Goal: Task Accomplishment & Management: Manage account settings

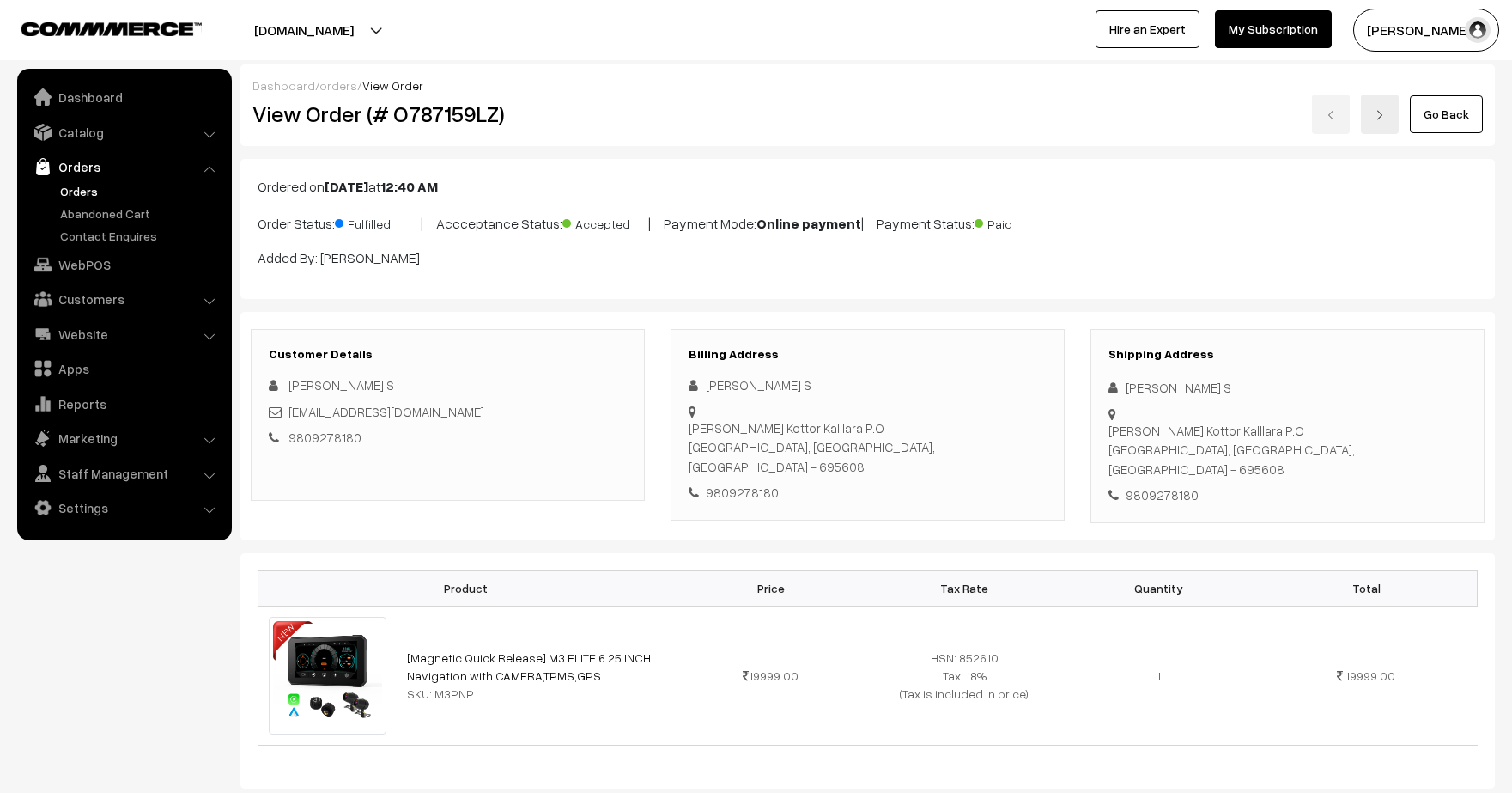
scroll to position [667, 0]
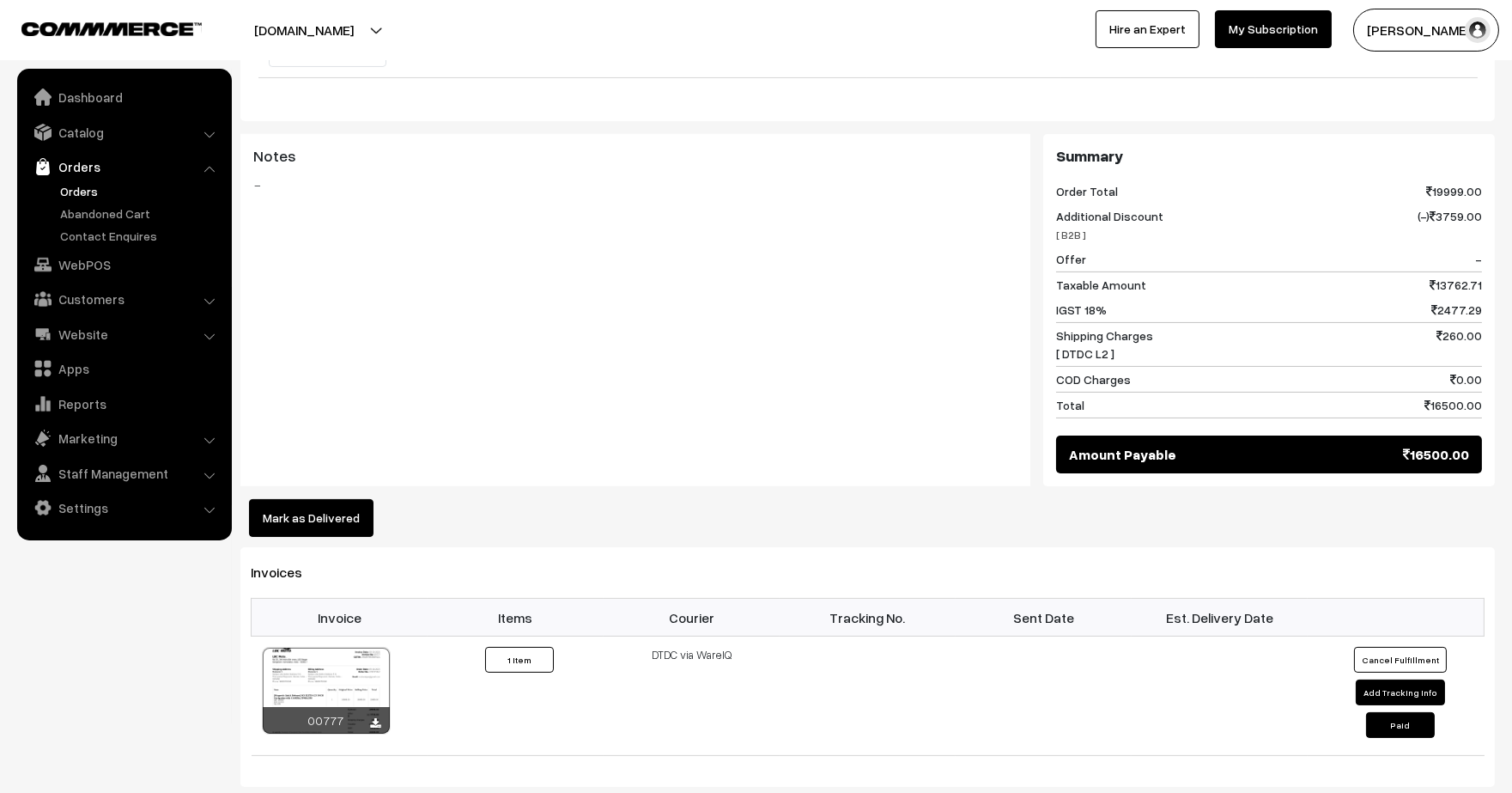
click at [70, 189] on link "Orders" at bounding box center [141, 191] width 170 height 18
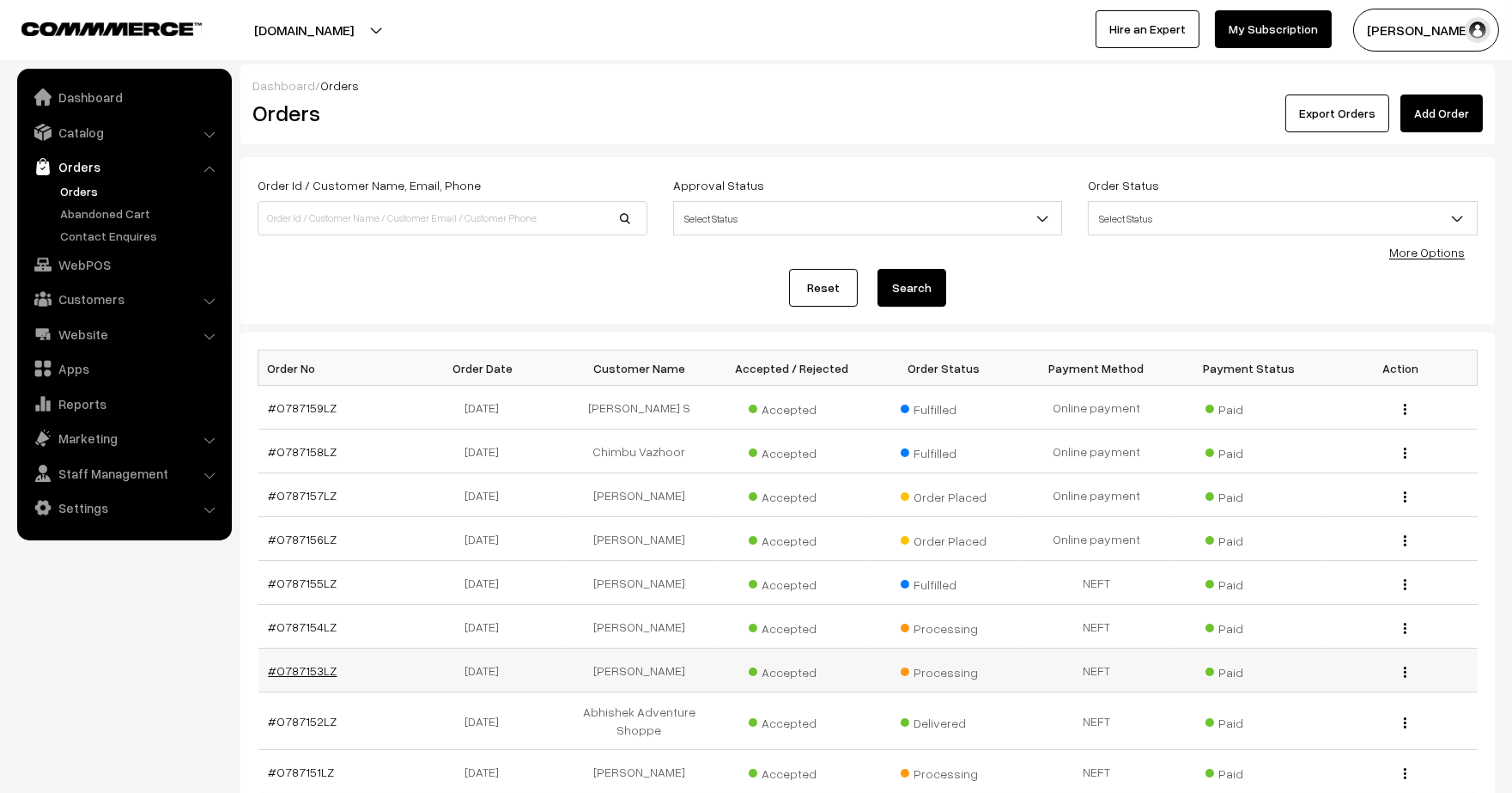
click at [313, 666] on link "#O787153LZ" at bounding box center [303, 670] width 69 height 14
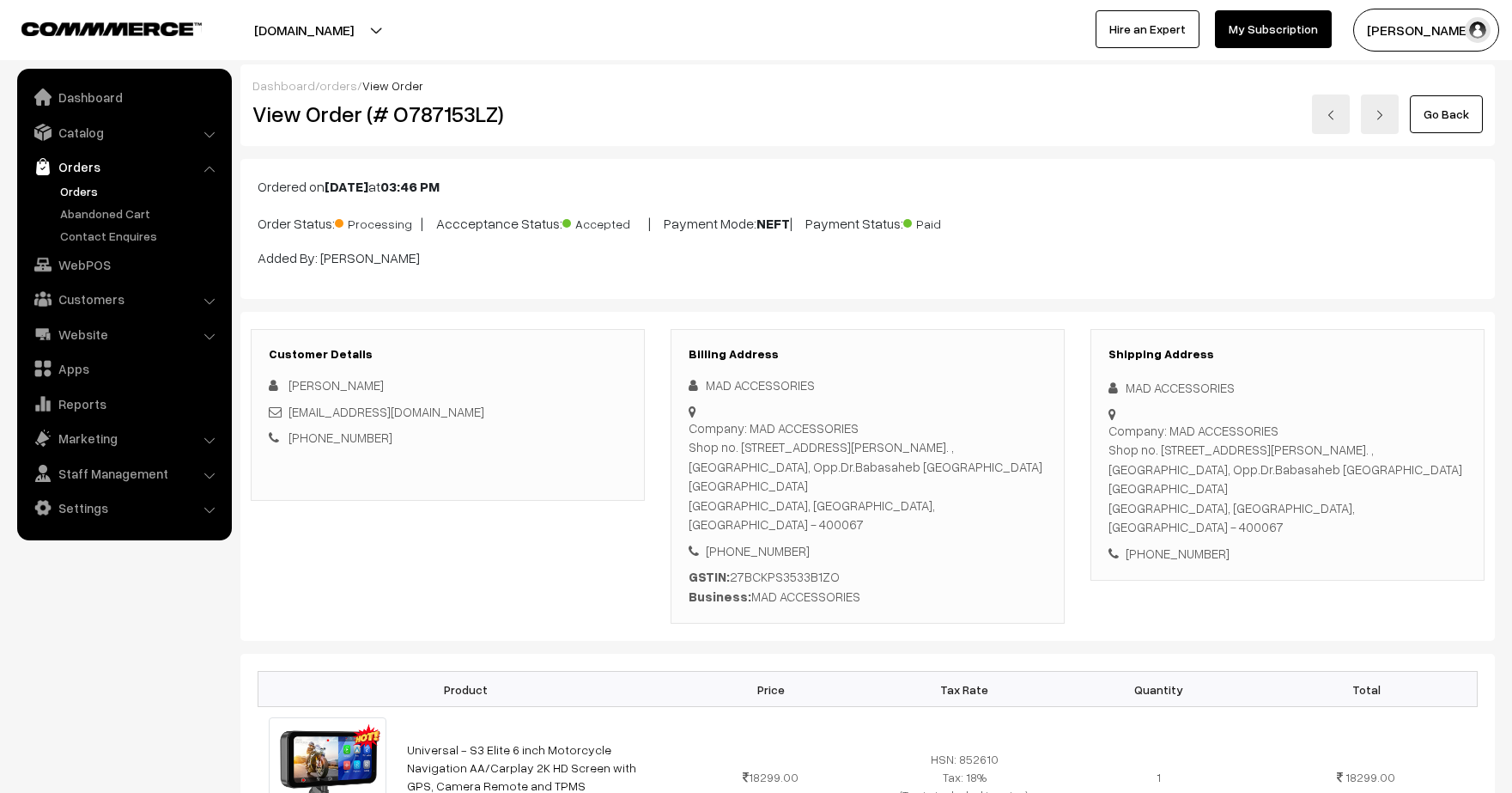
scroll to position [1140, 0]
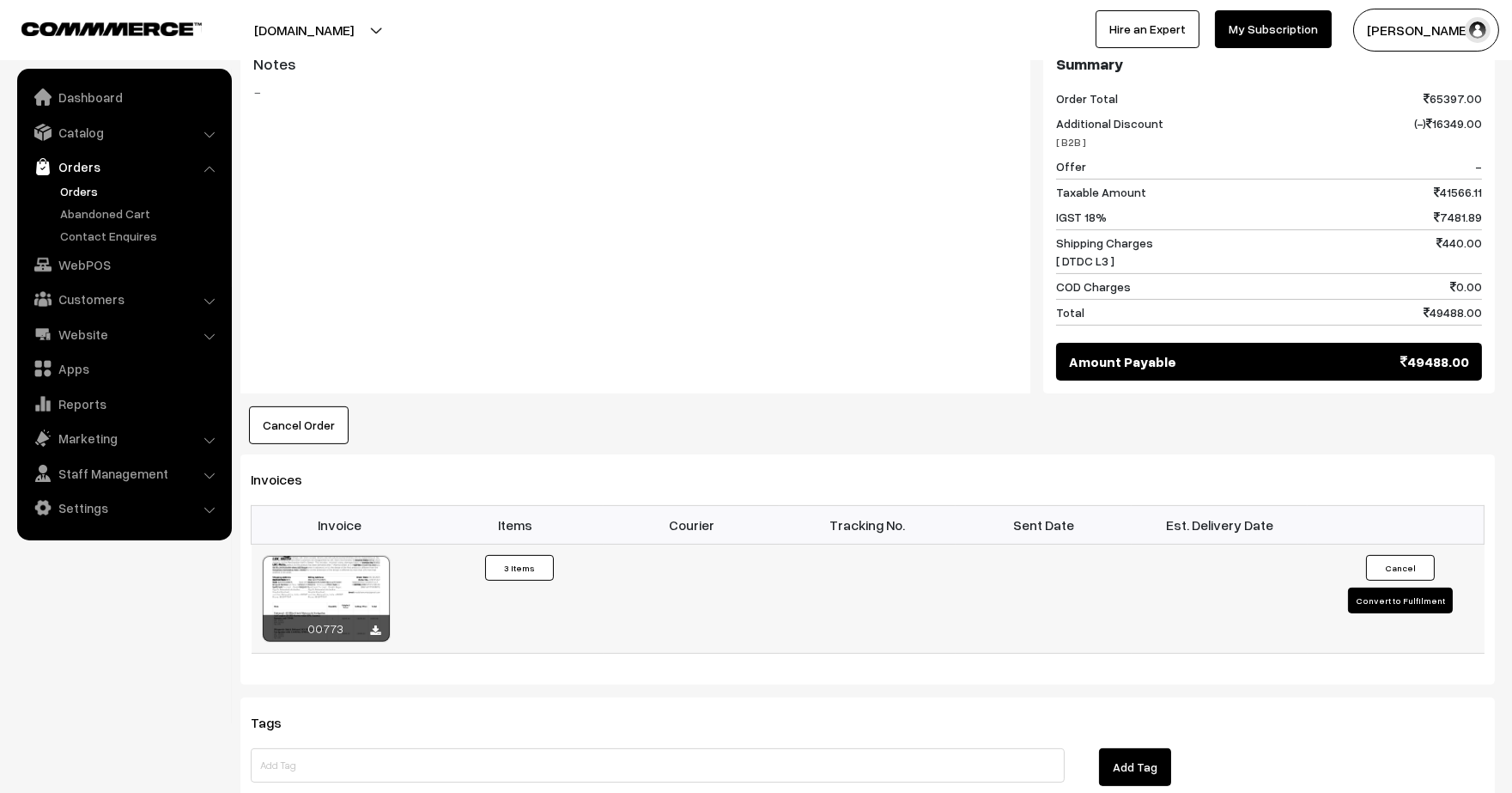
click at [1374, 587] on button "Convert to Fulfilment" at bounding box center [1401, 600] width 105 height 26
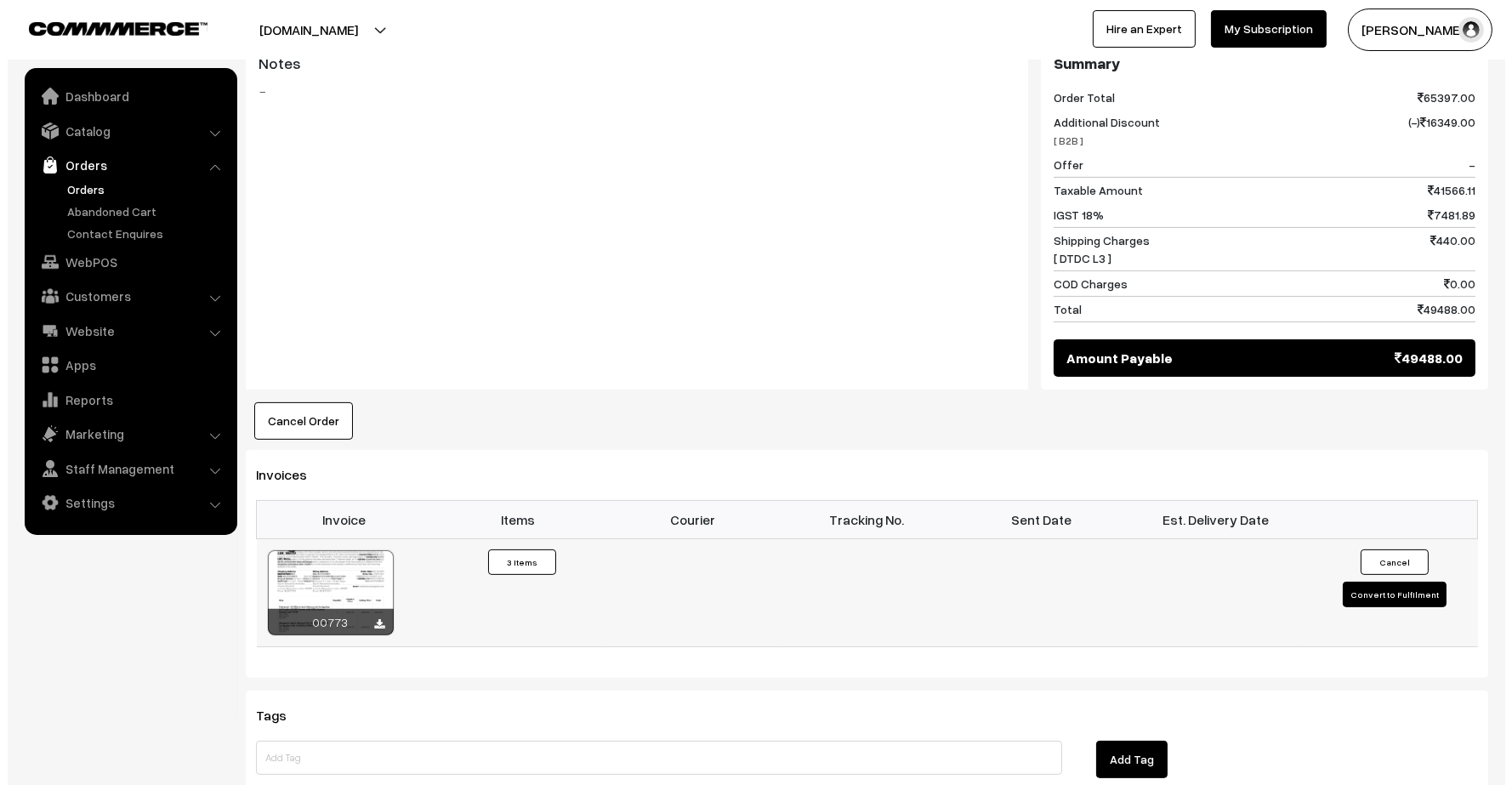
scroll to position [1133, 0]
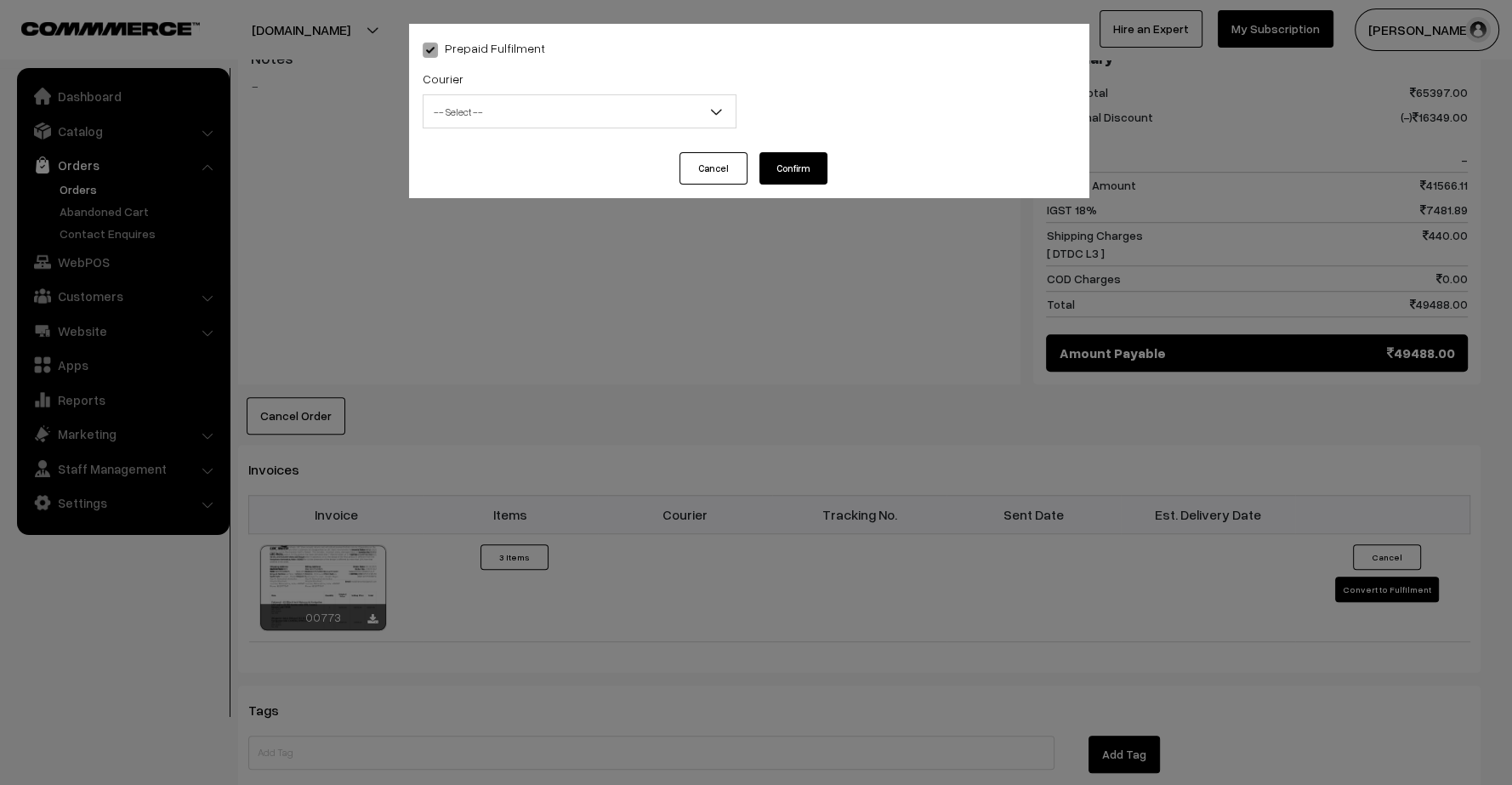
click at [621, 101] on span "-- Select --" at bounding box center [580, 112] width 312 height 30
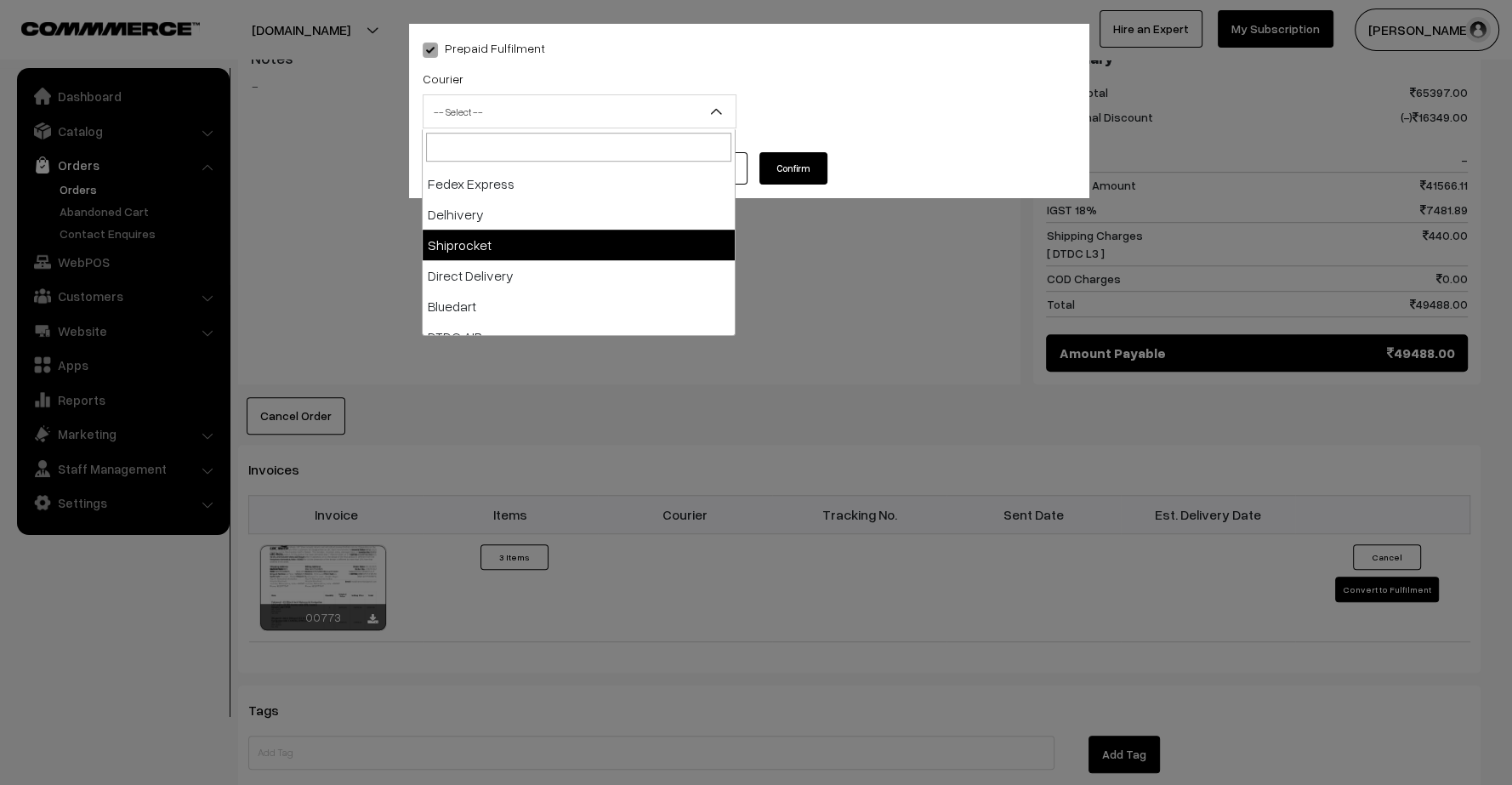
scroll to position [94, 0]
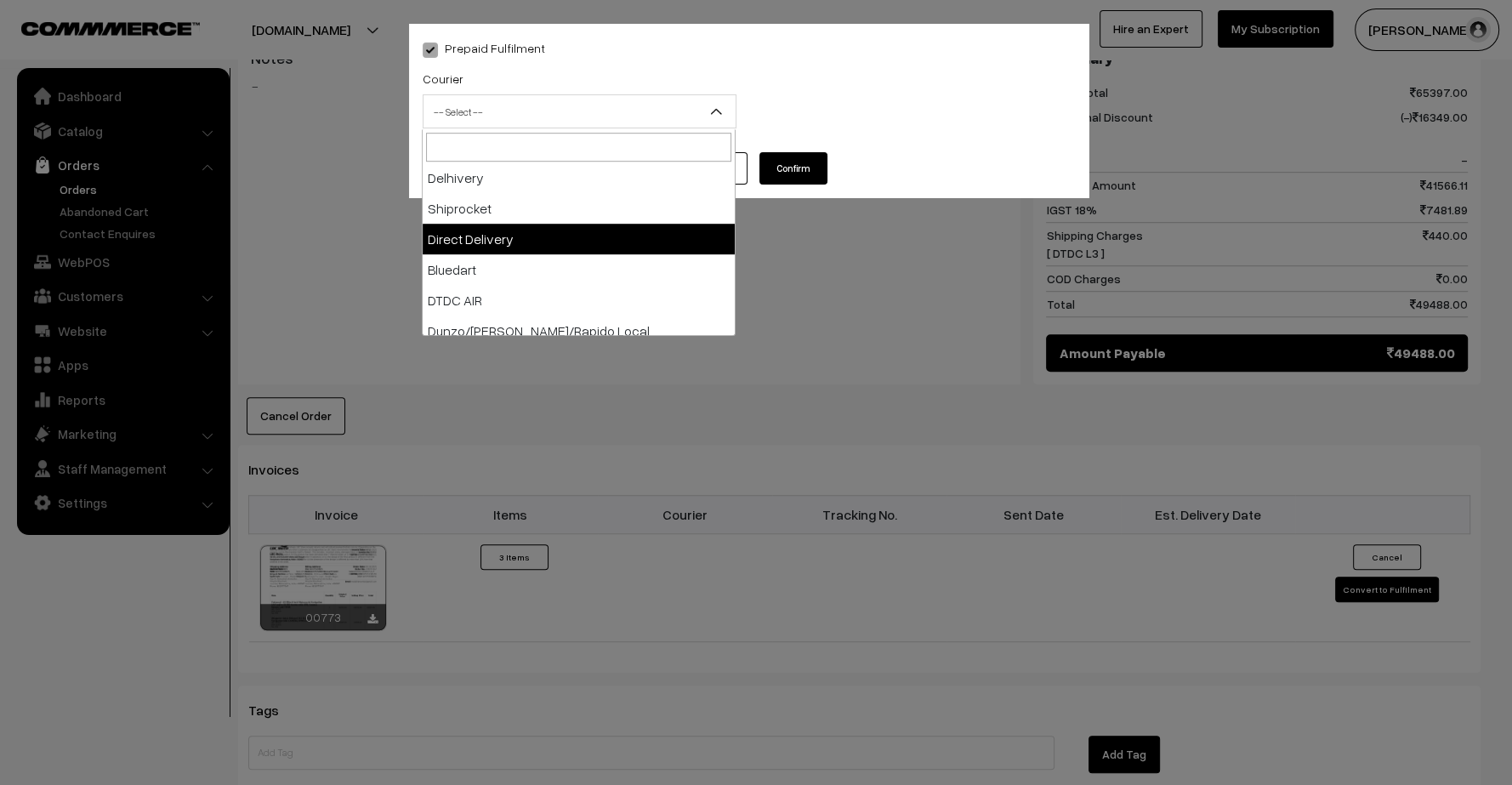
select select "5"
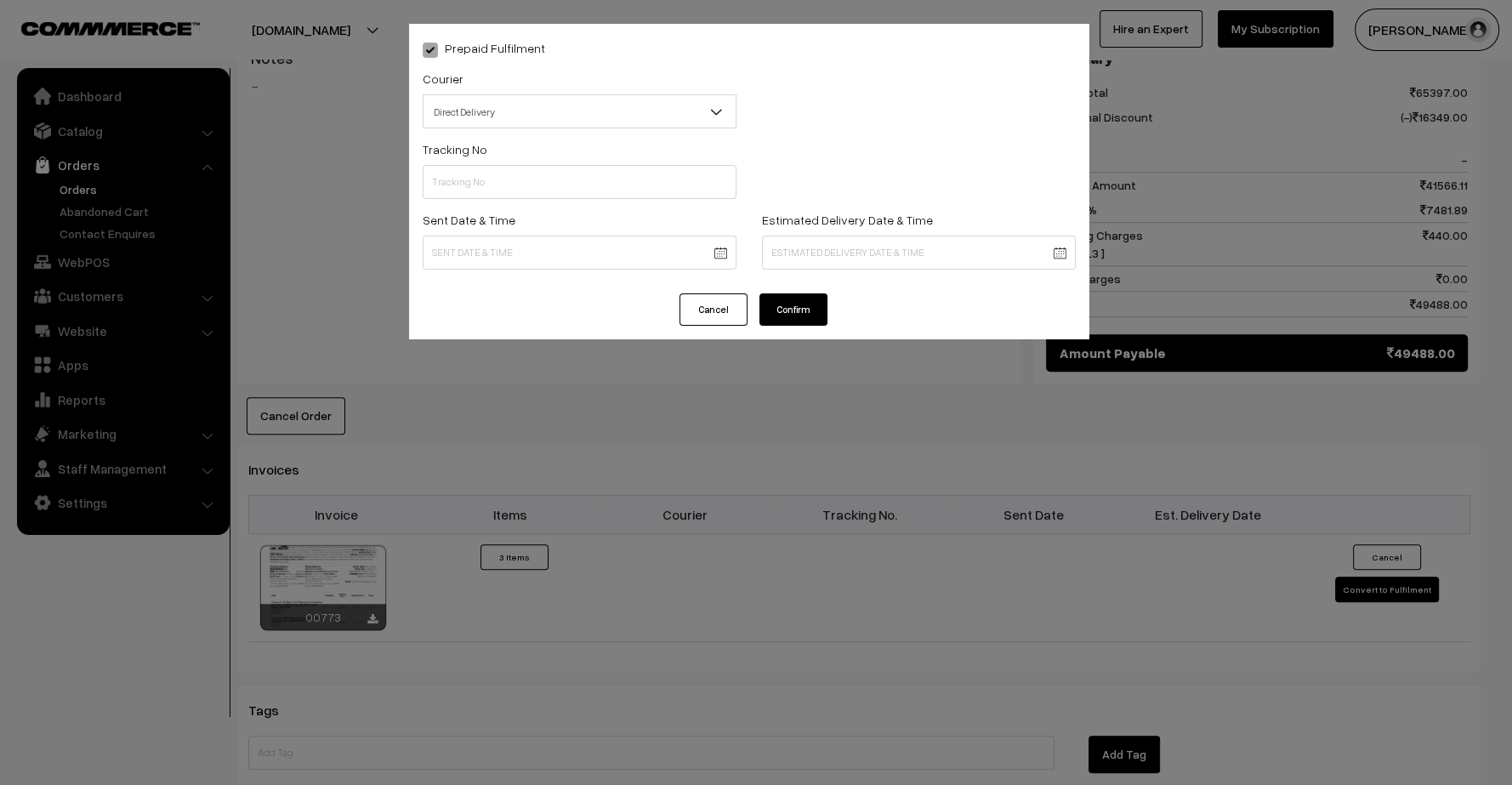
click at [799, 309] on button "Confirm" at bounding box center [793, 310] width 68 height 33
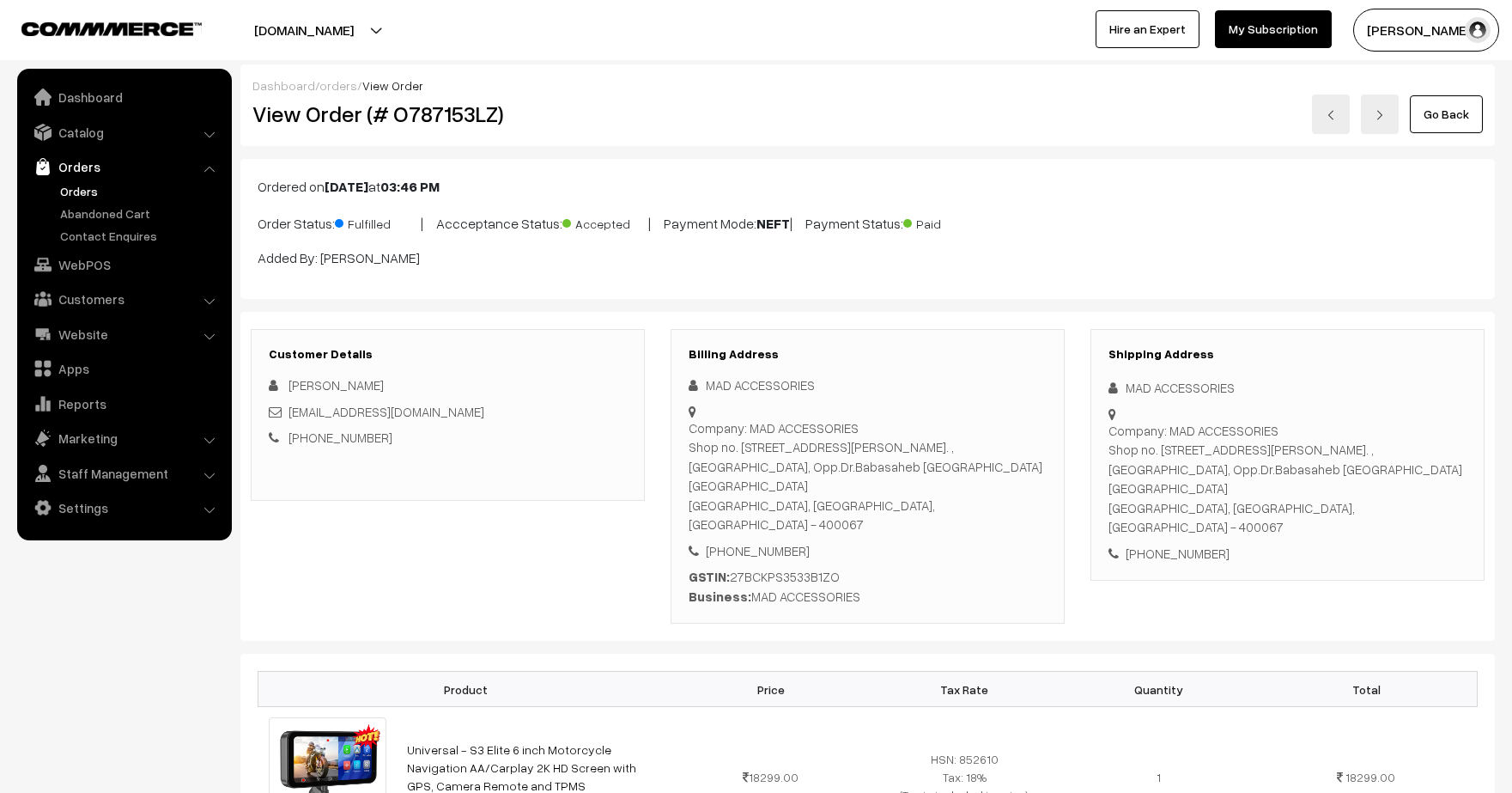
scroll to position [1145, 0]
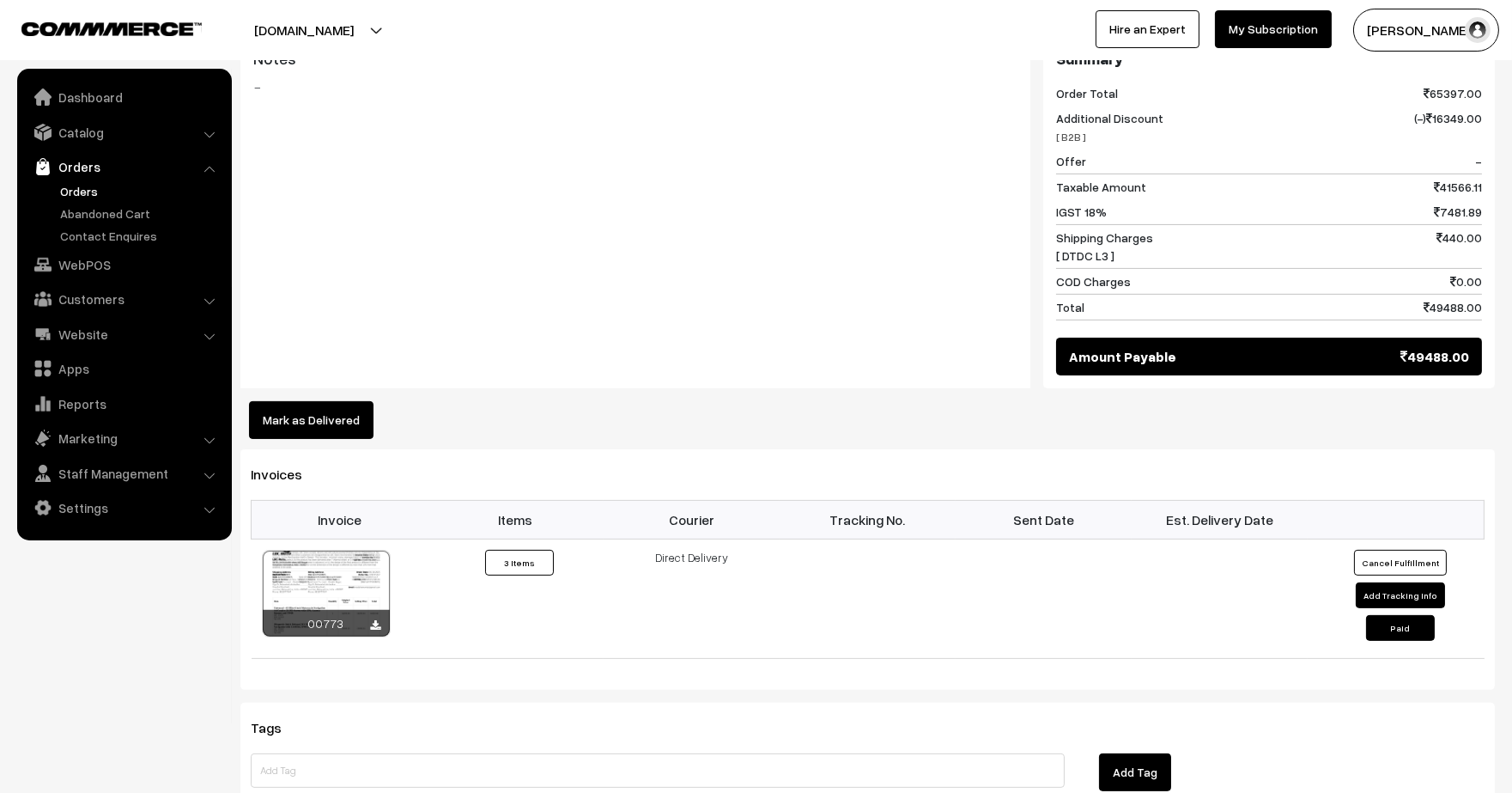
click at [303, 401] on button "Mark as Delivered" at bounding box center [312, 420] width 125 height 37
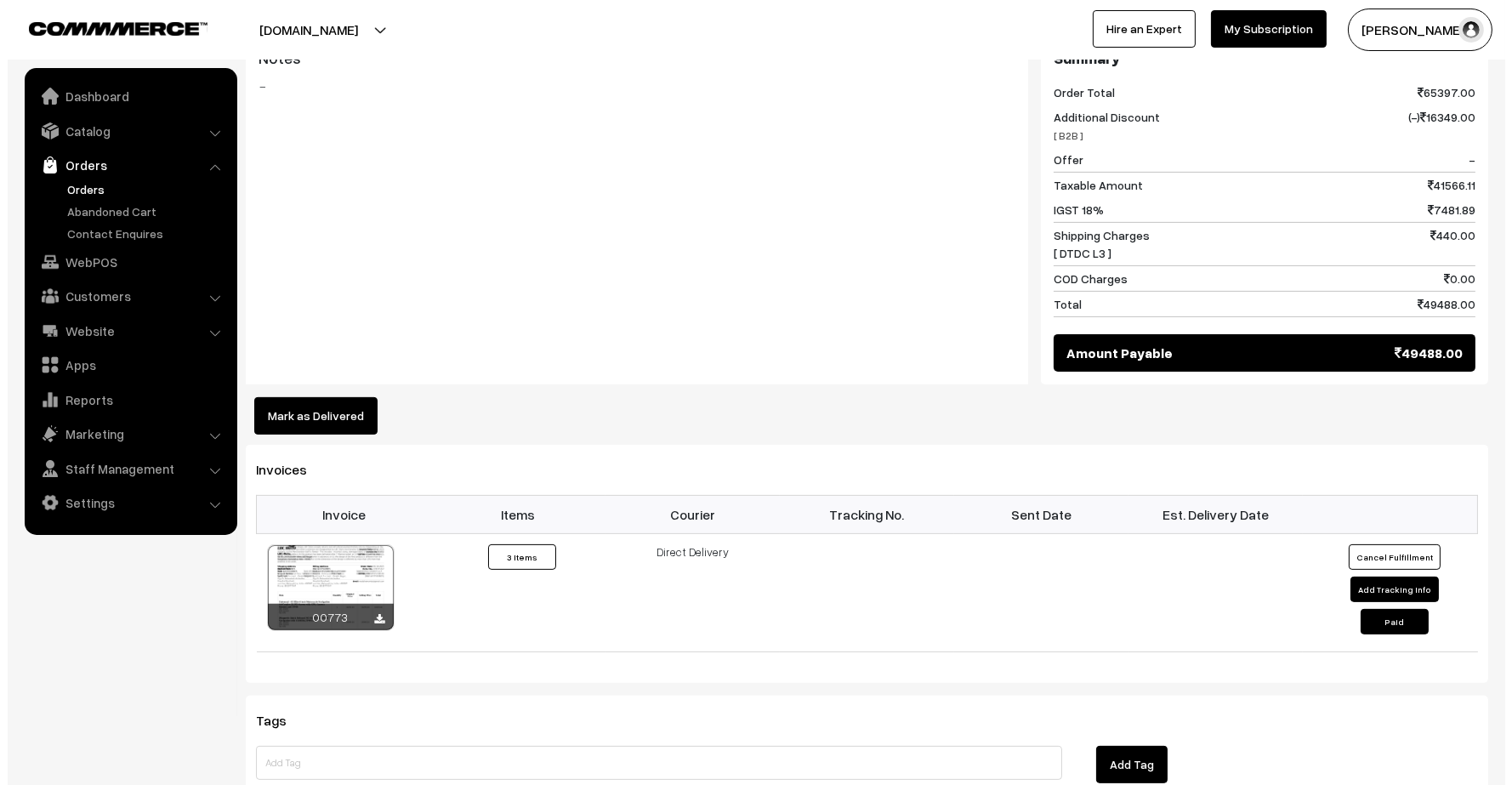
scroll to position [1138, 0]
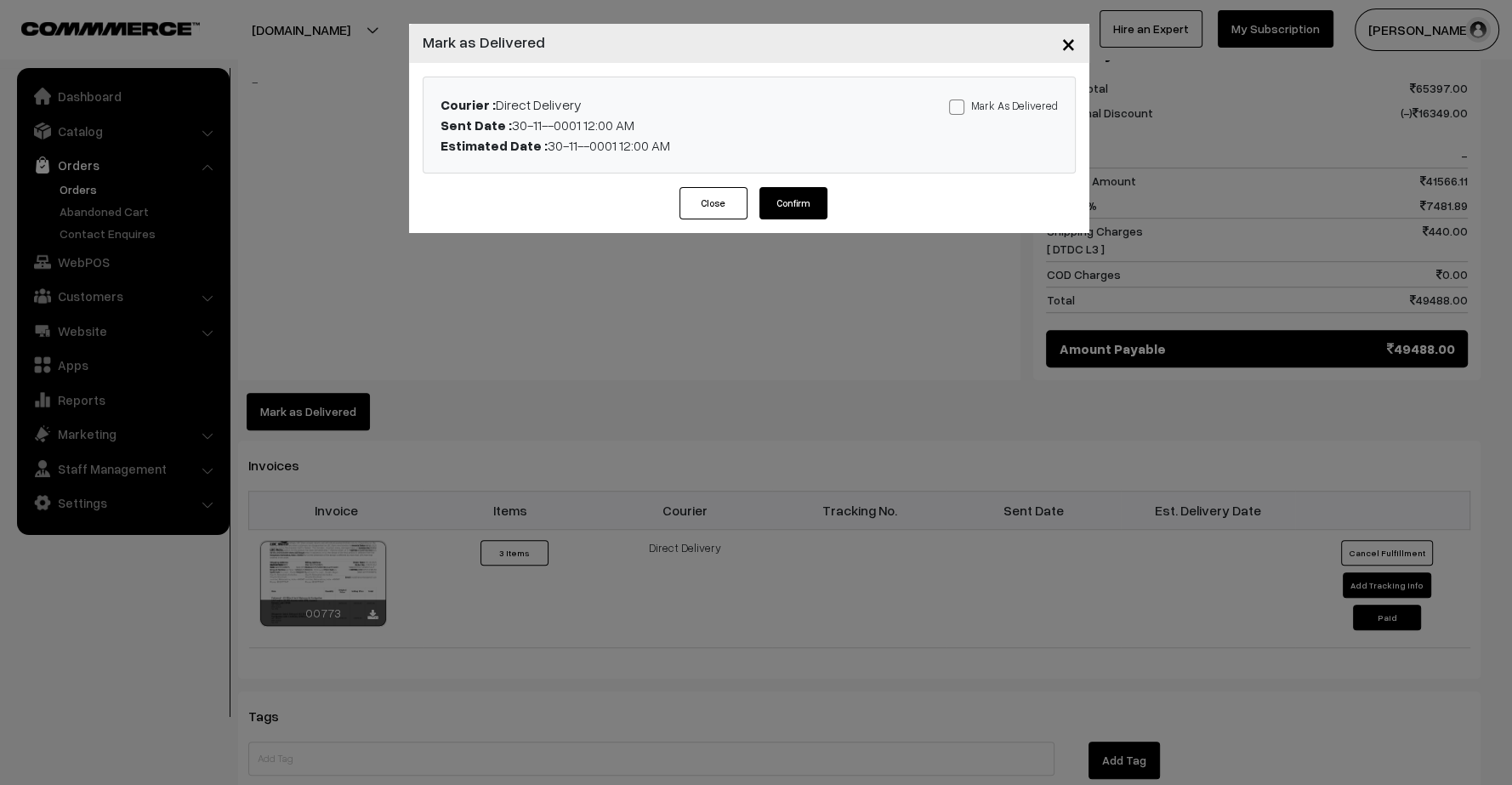
click at [948, 106] on div "Mark As Delivered Mark As Paid" at bounding box center [963, 124] width 214 height 61
click at [968, 106] on label "Mark As Delivered" at bounding box center [1003, 105] width 109 height 19
click at [959, 100] on span at bounding box center [956, 107] width 15 height 15
click at [959, 99] on input "Mark As Delivered" at bounding box center [954, 104] width 11 height 11
checkbox input "true"
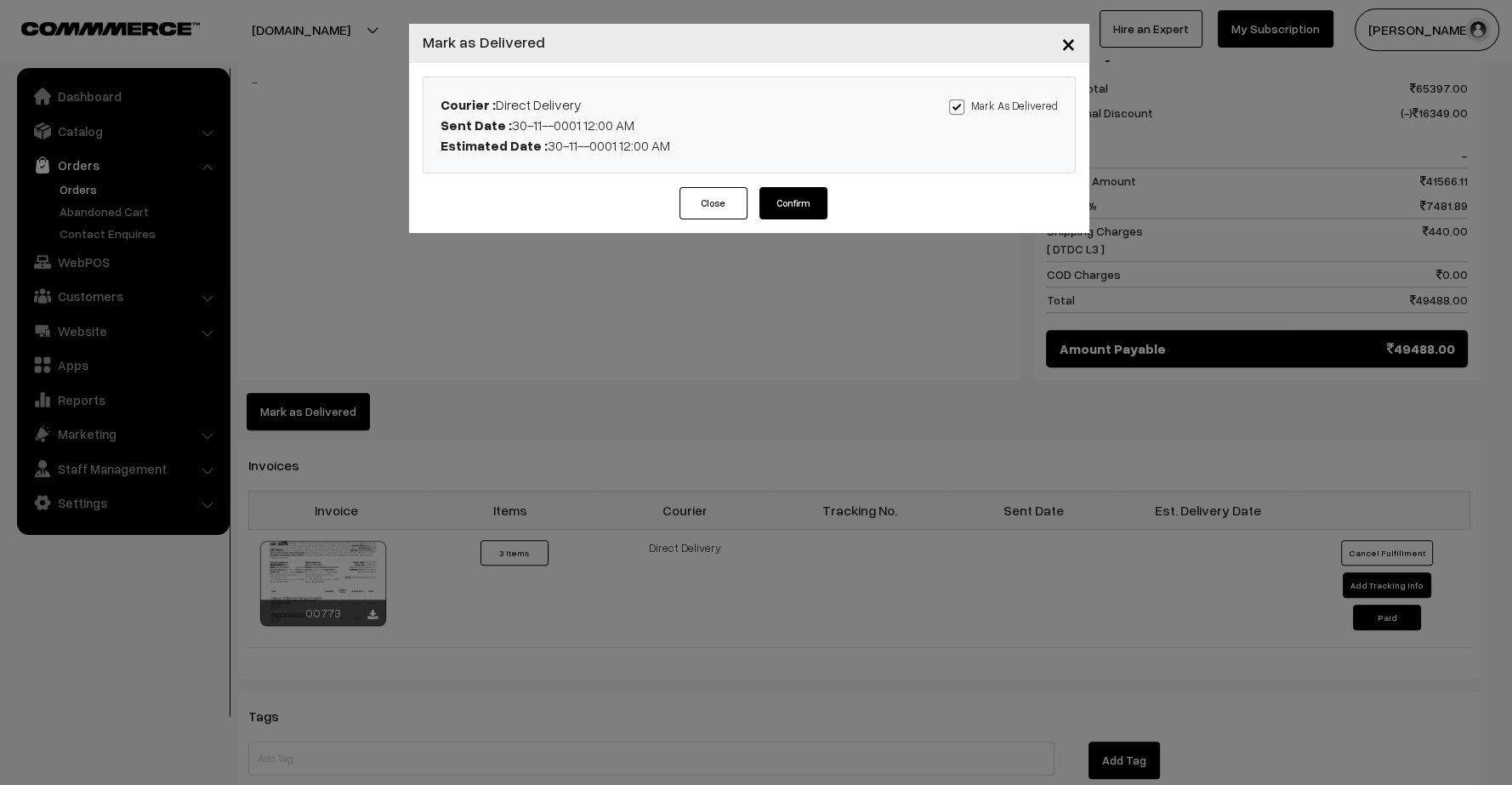
click at [796, 202] on button "Confirm" at bounding box center [793, 203] width 68 height 33
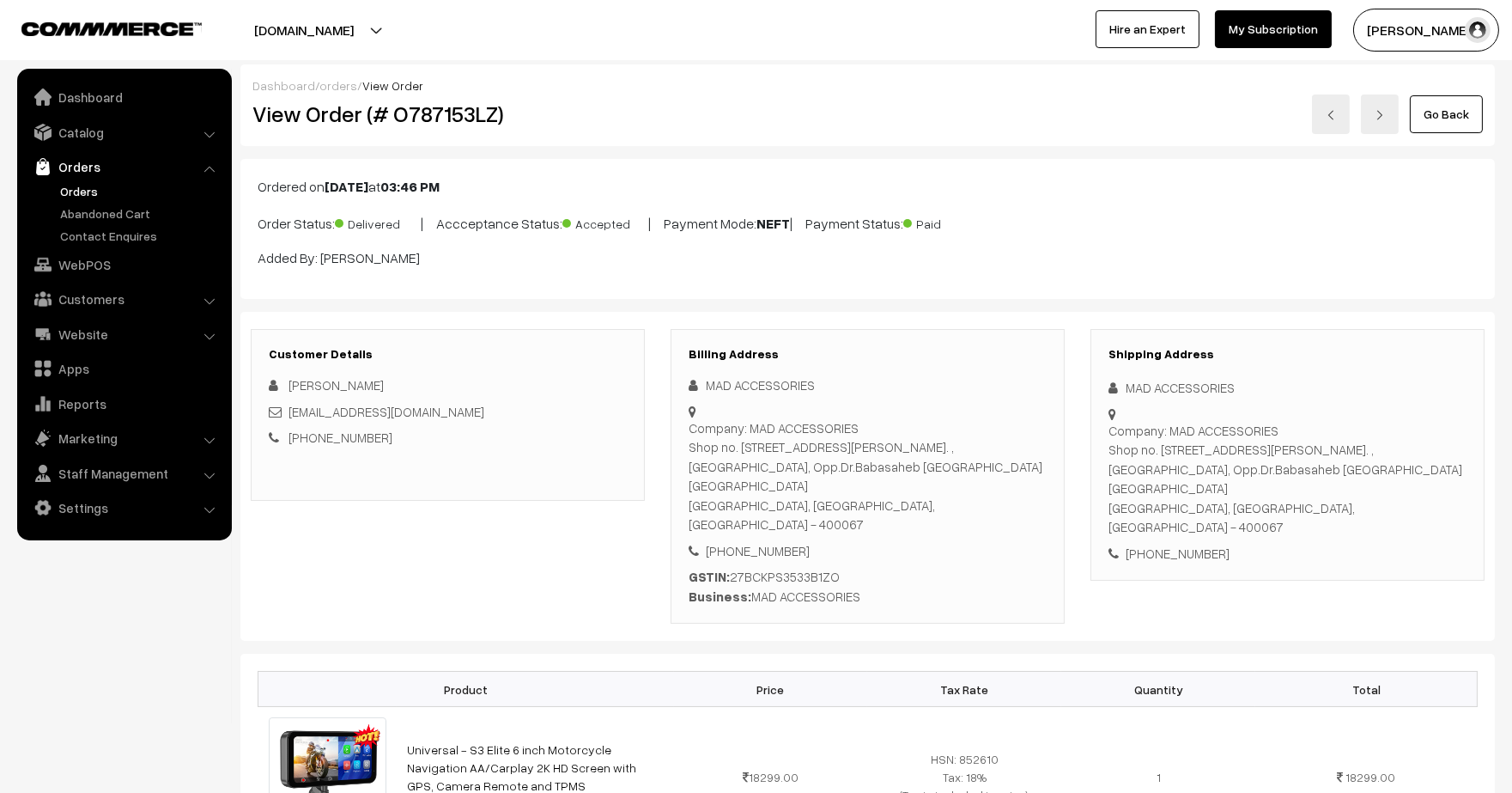
click at [71, 196] on link "Orders" at bounding box center [141, 191] width 170 height 18
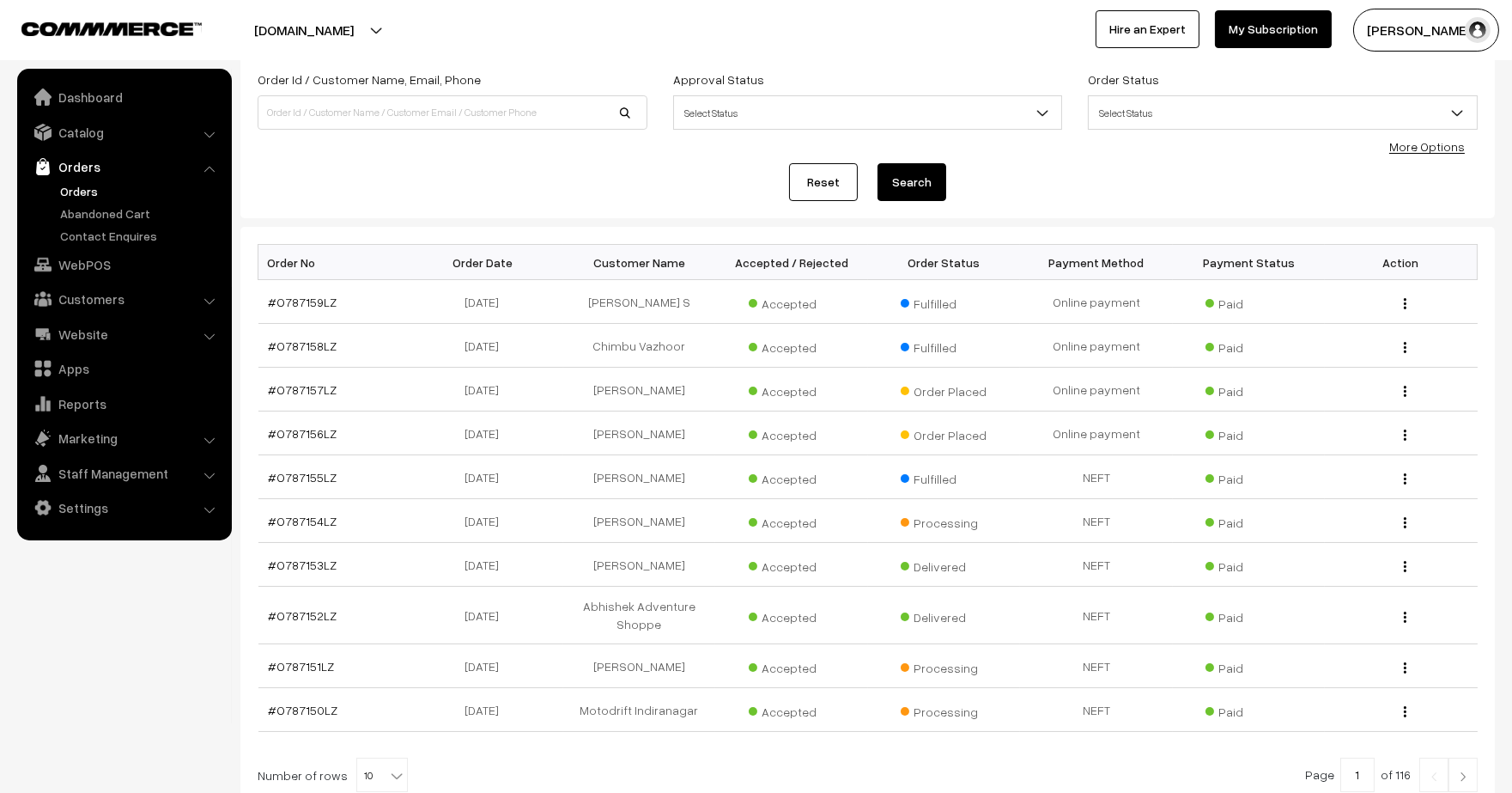
scroll to position [191, 0]
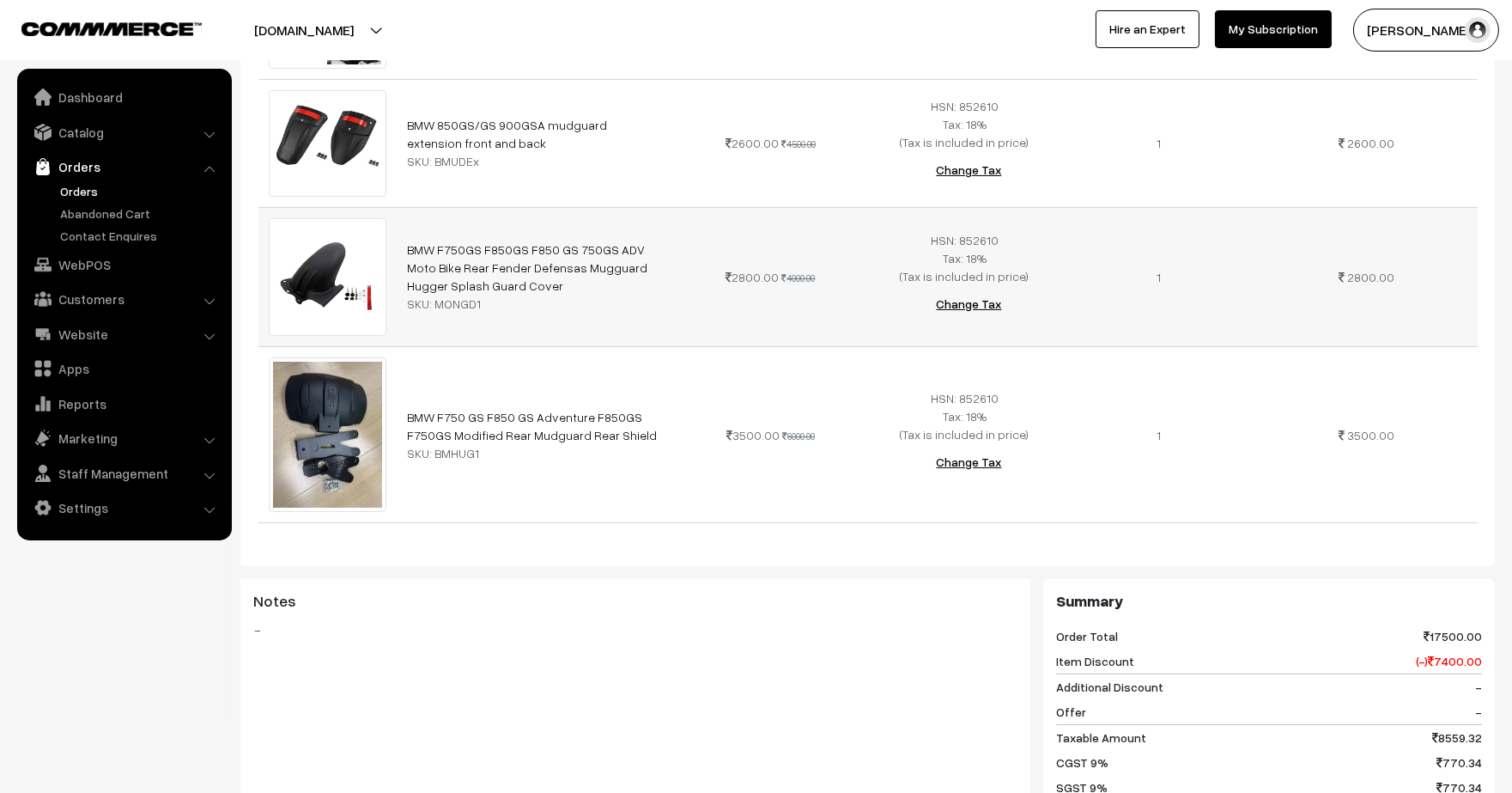
scroll to position [286, 0]
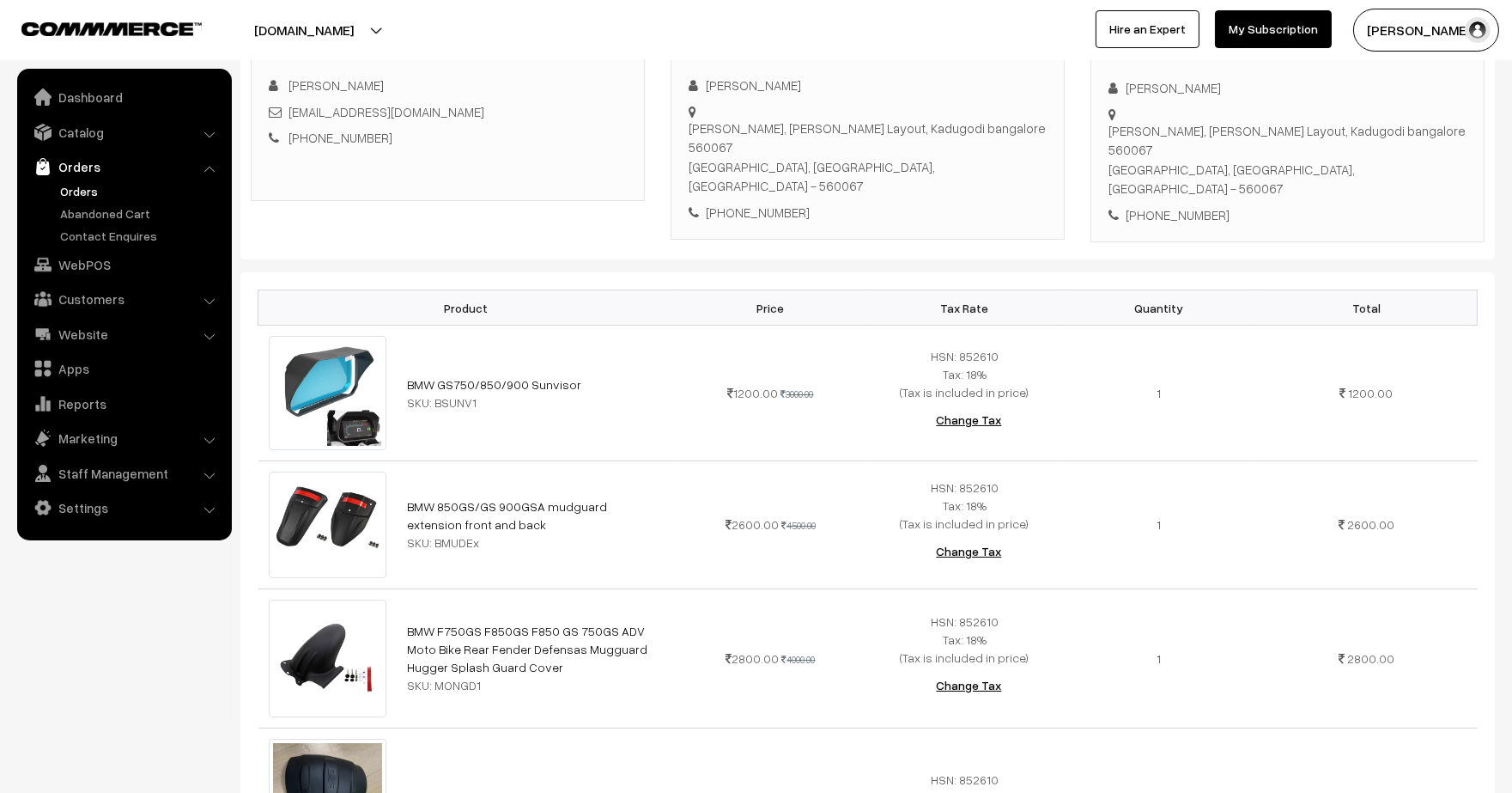
click at [107, 192] on link "Orders" at bounding box center [141, 191] width 170 height 18
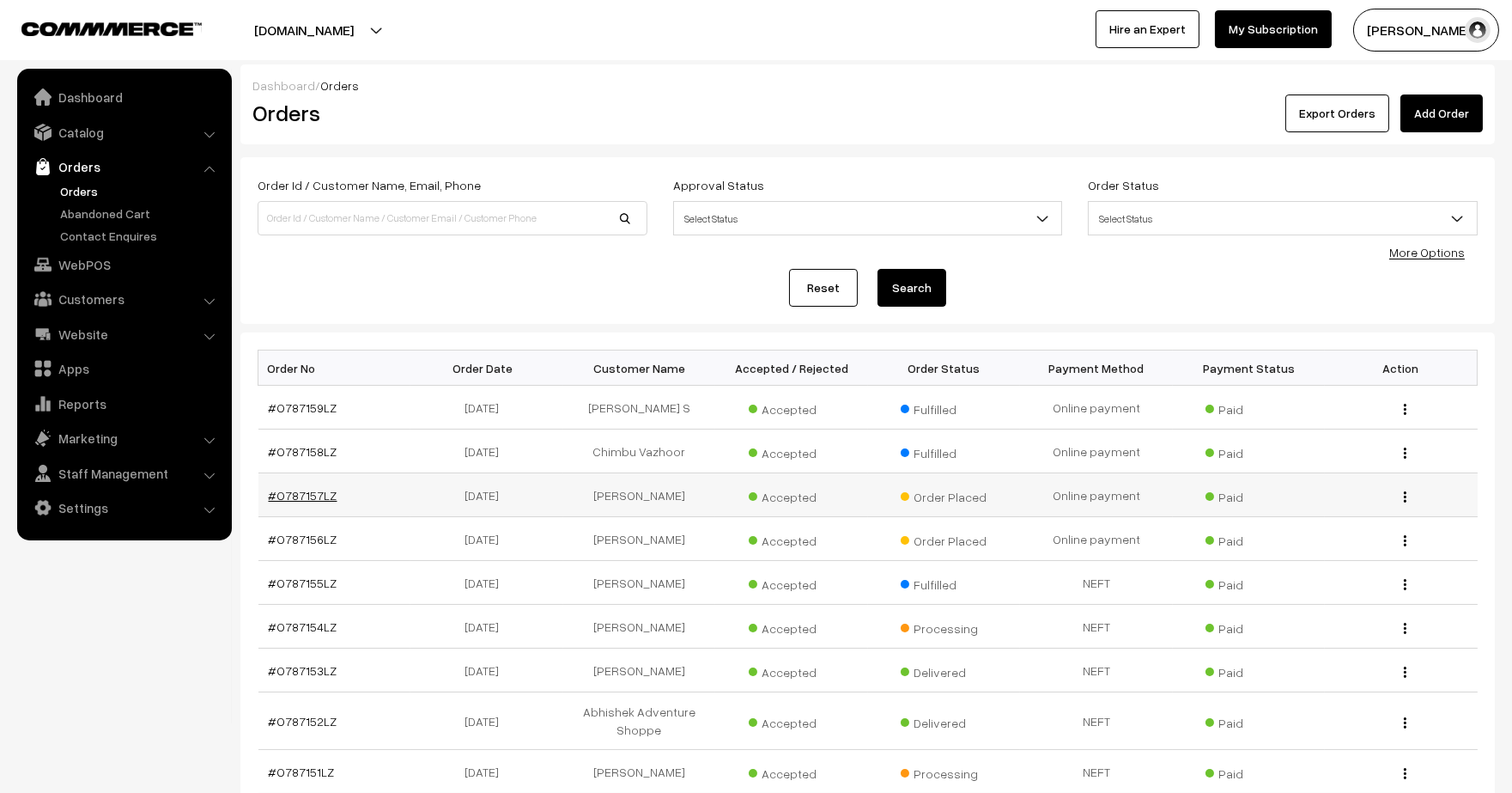
click at [301, 492] on link "#O787157LZ" at bounding box center [303, 495] width 69 height 14
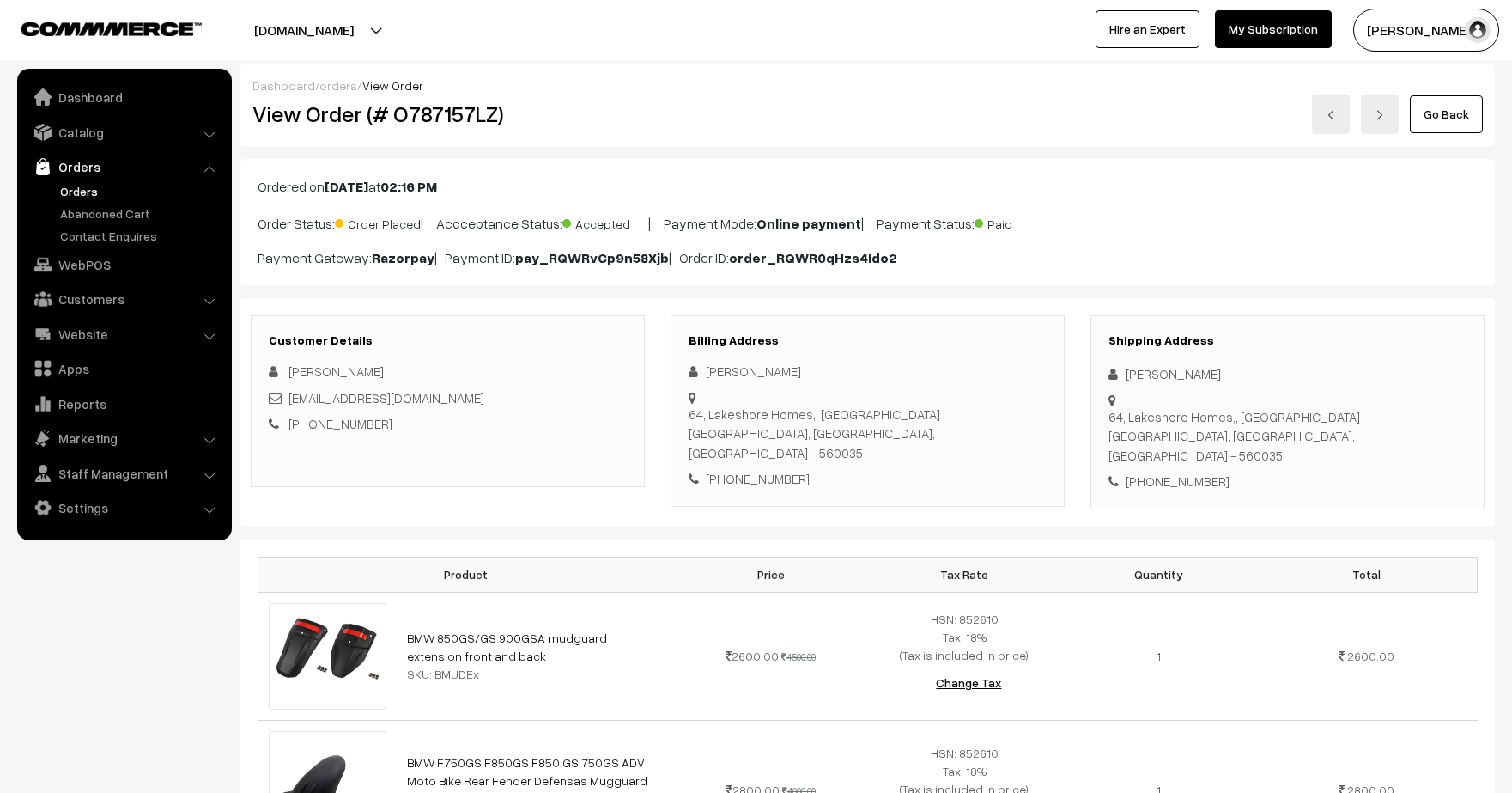
scroll to position [381, 0]
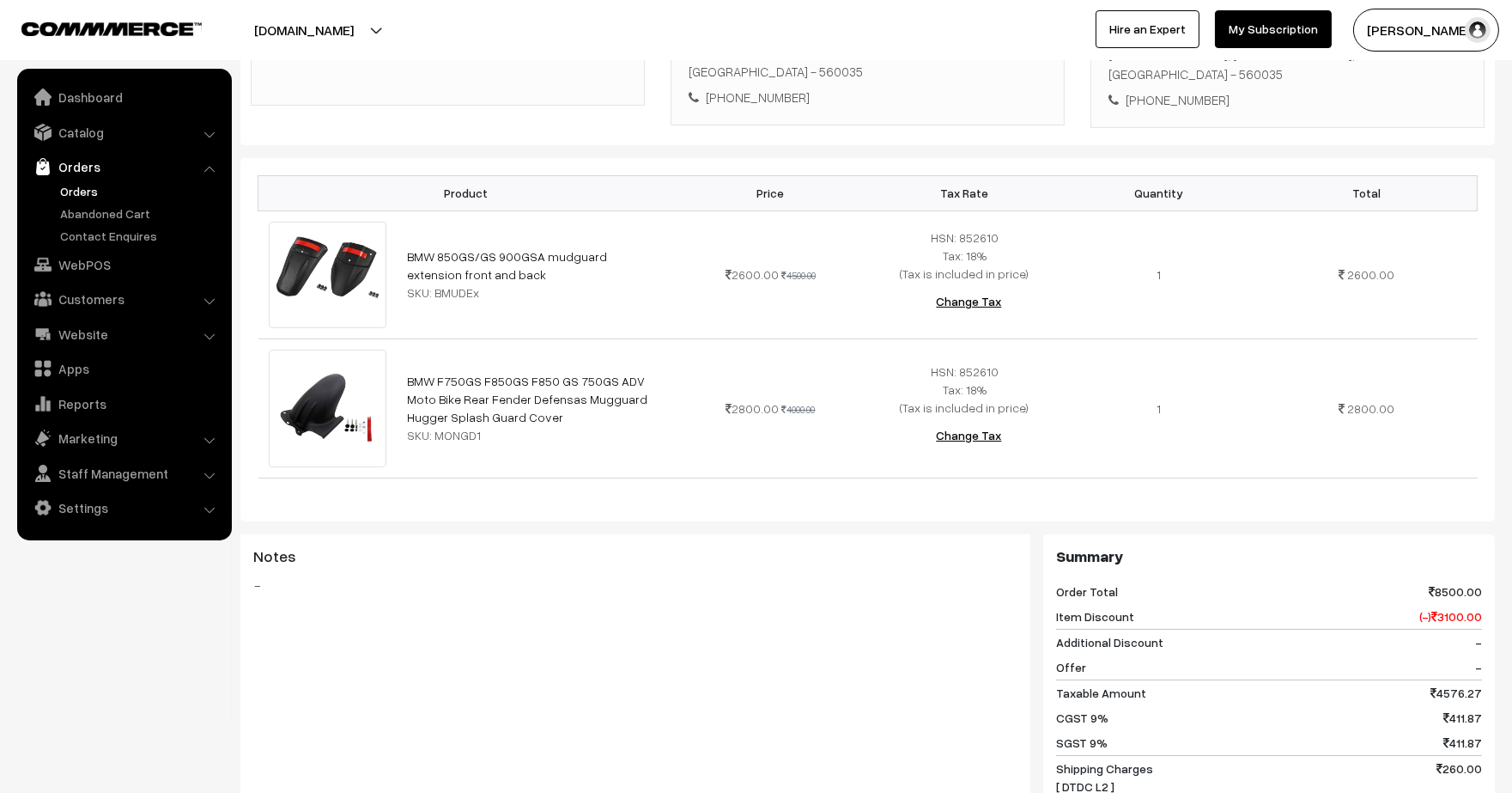
click at [92, 192] on link "Orders" at bounding box center [141, 191] width 170 height 18
